Goal: Task Accomplishment & Management: Manage account settings

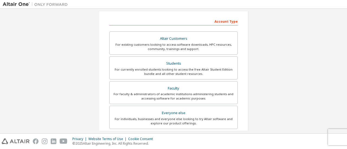
scroll to position [80, 0]
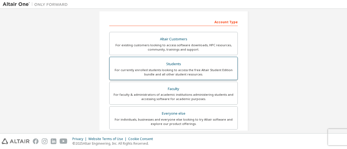
click at [194, 68] on div "For currently enrolled students looking to access the free Altair Student Editi…" at bounding box center [173, 72] width 121 height 9
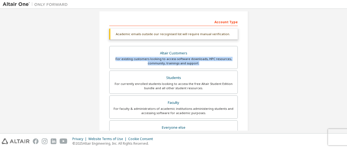
drag, startPoint x: 347, startPoint y: 69, endPoint x: 347, endPoint y: 53, distance: 16.3
click at [347, 53] on div "Create an Altair One Account For Free Trials, Licenses, Downloads, Learning & D…" at bounding box center [173, 71] width 347 height 125
click at [346, 56] on div "Create an Altair One Account For Free Trials, Licenses, Downloads, Learning & D…" at bounding box center [173, 71] width 347 height 125
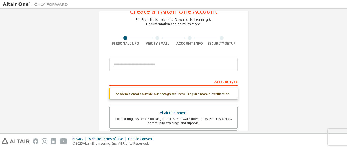
scroll to position [20, 0]
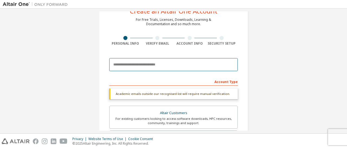
click at [181, 66] on input "email" at bounding box center [173, 64] width 128 height 13
type input "**********"
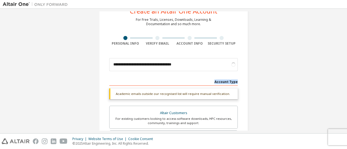
drag, startPoint x: 345, startPoint y: 52, endPoint x: 347, endPoint y: 83, distance: 30.7
click at [347, 83] on div "**********" at bounding box center [173, 71] width 347 height 125
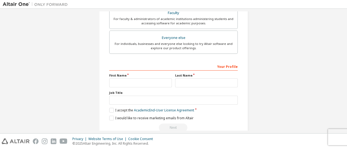
scroll to position [163, 0]
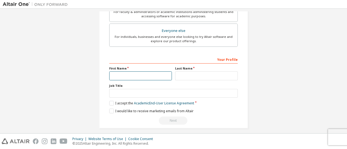
click at [161, 73] on input "text" at bounding box center [140, 76] width 63 height 9
type input "*****"
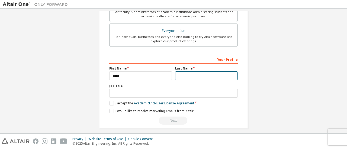
click at [196, 77] on input "text" at bounding box center [206, 76] width 63 height 9
type input "**********"
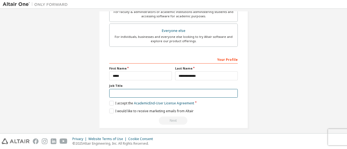
click at [203, 92] on input "text" at bounding box center [173, 93] width 128 height 9
type input "*******"
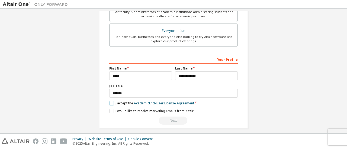
click at [111, 101] on label "I accept the Academic End-User License Agreement" at bounding box center [151, 103] width 85 height 5
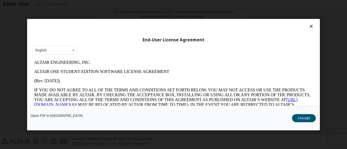
scroll to position [0, 0]
click at [291, 119] on div "Open PDF in New Tab I Accept" at bounding box center [173, 118] width 293 height 25
click at [293, 119] on button "I Accept" at bounding box center [304, 118] width 24 height 8
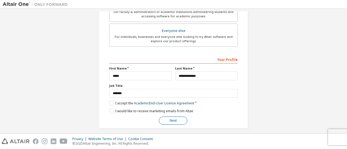
click at [166, 118] on button "Next" at bounding box center [173, 121] width 28 height 8
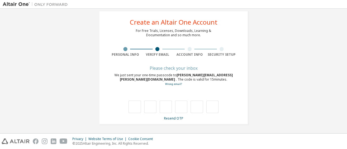
type input "*"
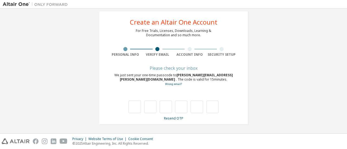
type input "*"
click at [155, 64] on div "**********" at bounding box center [173, 67] width 149 height 116
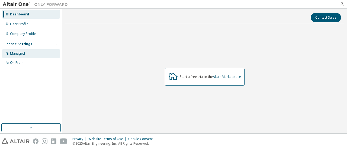
click at [28, 56] on div "Managed" at bounding box center [31, 53] width 58 height 9
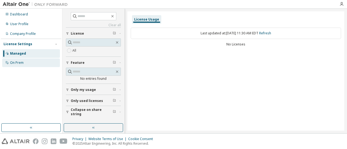
click at [29, 66] on div "On Prem" at bounding box center [31, 63] width 58 height 9
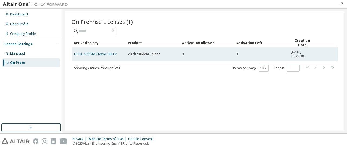
click at [103, 56] on td "LXT0L-5Z27M-FIWAA-0BLLV" at bounding box center [99, 54] width 54 height 14
click at [106, 53] on link "LXT0L-5Z27M-FIWAA-0BLLV" at bounding box center [95, 54] width 43 height 5
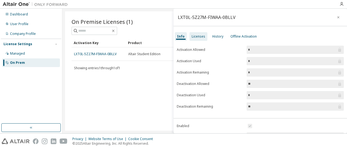
click at [195, 32] on div "Licenses" at bounding box center [198, 36] width 18 height 9
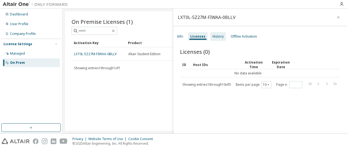
click at [210, 38] on div "History" at bounding box center [217, 36] width 15 height 9
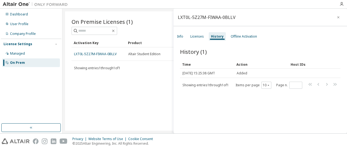
click at [206, 51] on span "History (1)" at bounding box center [193, 52] width 27 height 8
click at [27, 50] on div "Managed" at bounding box center [31, 53] width 58 height 9
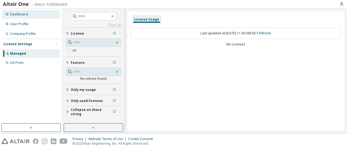
click at [34, 15] on div "Dashboard" at bounding box center [31, 14] width 58 height 9
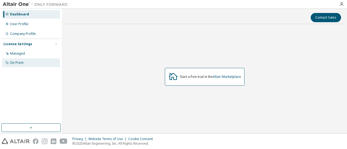
click at [23, 66] on div "On Prem" at bounding box center [31, 63] width 58 height 9
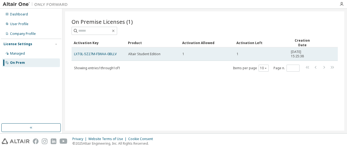
click at [239, 55] on div "1" at bounding box center [261, 54] width 49 height 4
click at [92, 53] on link "LXT0L-5Z27M-FIWAA-0BLLV" at bounding box center [95, 54] width 43 height 5
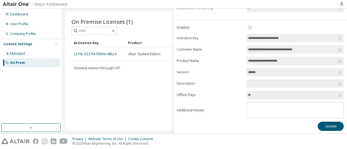
scroll to position [99, 0]
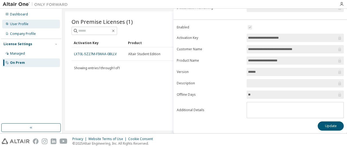
click at [27, 25] on div "User Profile" at bounding box center [19, 24] width 18 height 4
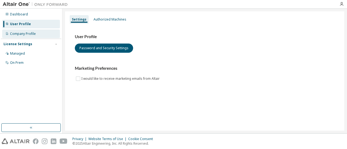
click at [40, 31] on div "Company Profile" at bounding box center [31, 34] width 58 height 9
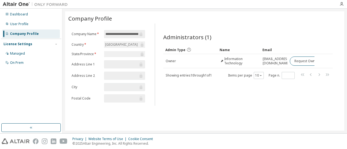
click at [32, 48] on div "License Settings Managed On Prem" at bounding box center [31, 53] width 60 height 29
click at [14, 18] on div "Dashboard" at bounding box center [31, 14] width 58 height 9
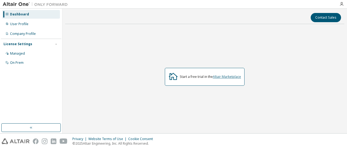
click at [234, 77] on link "Altair Marketplace" at bounding box center [227, 77] width 28 height 5
